Goal: Check status: Check status

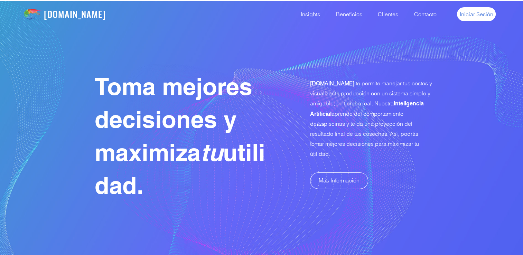
click at [481, 13] on span "Iniciar Sesión" at bounding box center [477, 14] width 34 height 8
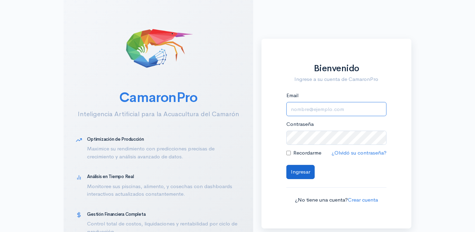
type input "abonaguro@opumarsa.ec"
click at [302, 173] on button "Ingresar" at bounding box center [301, 172] width 28 height 14
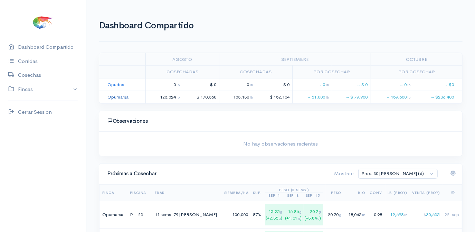
click at [116, 96] on link "Opumarsa" at bounding box center [118, 97] width 21 height 6
click at [118, 98] on link "Opumarsa" at bounding box center [118, 97] width 21 height 6
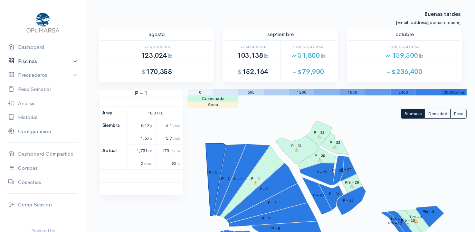
click at [28, 61] on link "Piscinas" at bounding box center [43, 61] width 86 height 14
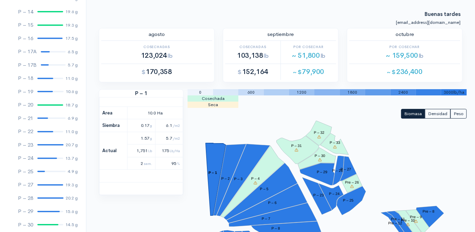
scroll to position [239, 0]
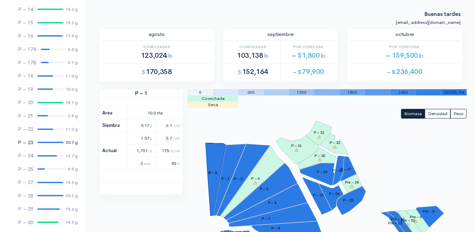
click at [49, 142] on div at bounding box center [50, 142] width 26 height 1
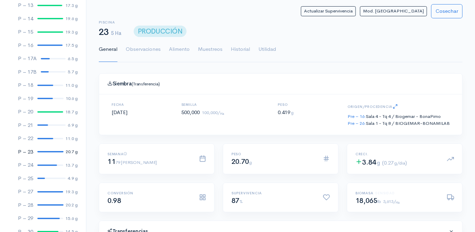
scroll to position [230, 0]
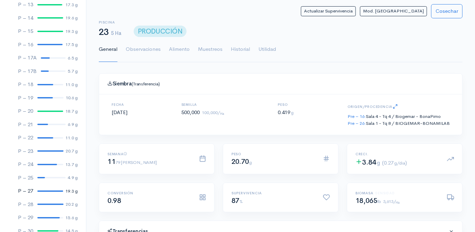
click at [47, 191] on div at bounding box center [50, 191] width 26 height 1
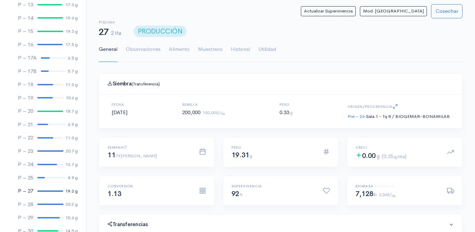
scroll to position [103, 199]
click at [43, 204] on div at bounding box center [50, 204] width 26 height 1
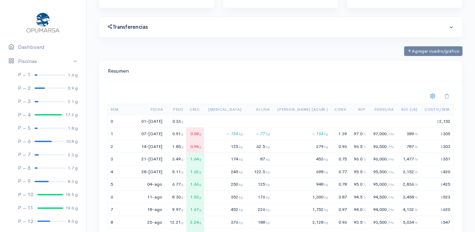
scroll to position [157, 0]
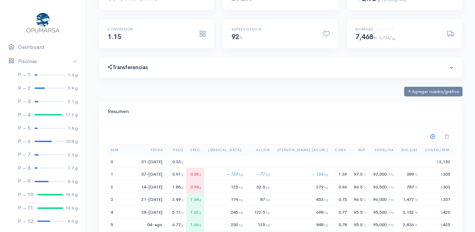
click at [161, 104] on input "Resumen" at bounding box center [281, 111] width 347 height 14
click at [168, 104] on input "Resumen" at bounding box center [281, 111] width 347 height 14
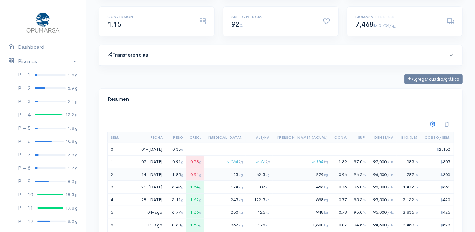
scroll to position [188, 0]
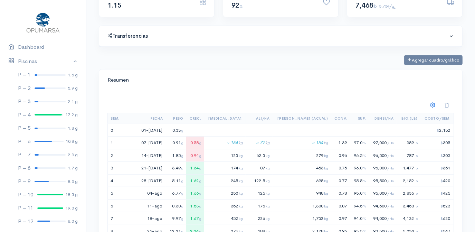
click at [225, 106] on div at bounding box center [280, 106] width 355 height 14
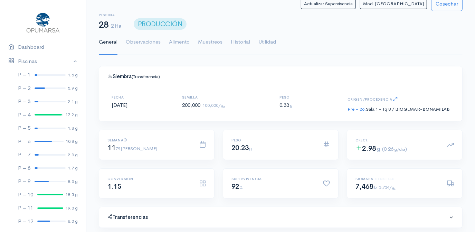
scroll to position [0, 0]
